Goal: Task Accomplishment & Management: Use online tool/utility

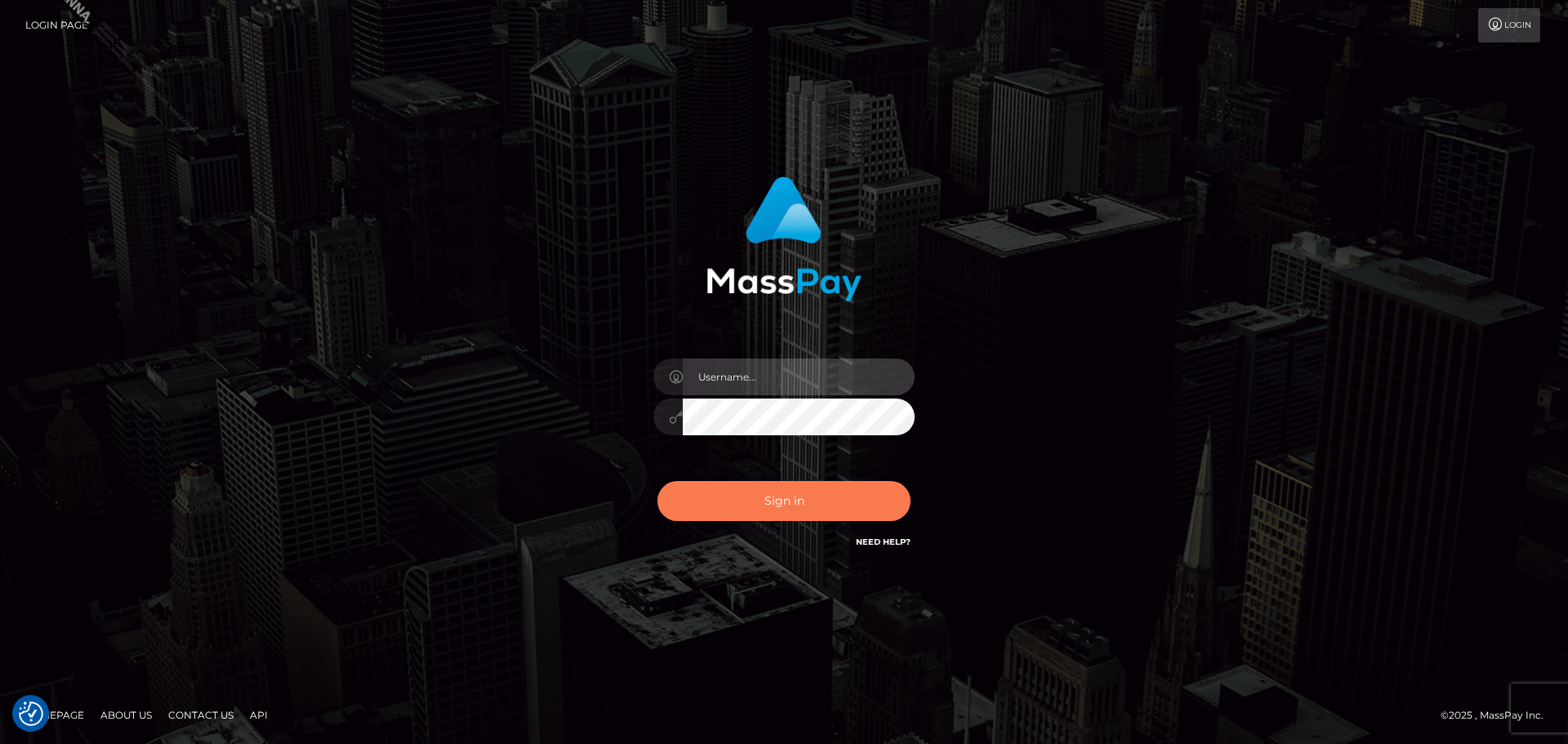
type input "[PERSON_NAME].Silversocial"
click at [781, 502] on button "Sign in" at bounding box center [784, 501] width 253 height 40
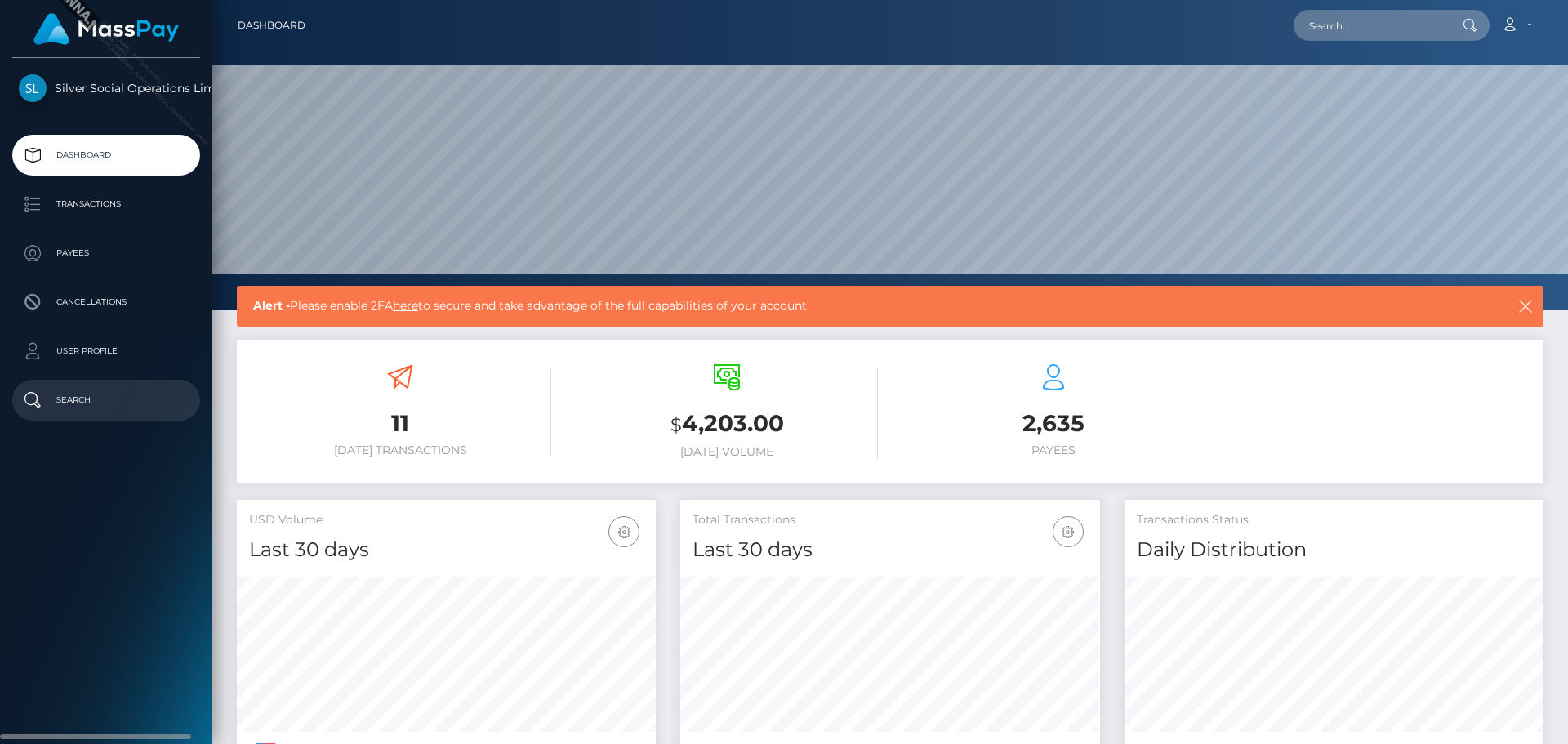
scroll to position [290, 419]
drag, startPoint x: 683, startPoint y: 424, endPoint x: 794, endPoint y: 421, distance: 111.0
click at [794, 421] on h3 "$ 4,203.00" at bounding box center [726, 424] width 302 height 33
copy h3 "4,203.00"
